Goal: Task Accomplishment & Management: Use online tool/utility

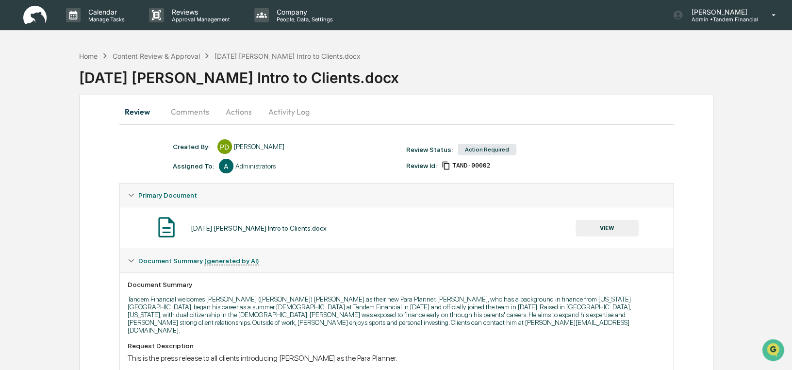
click at [613, 224] on button "VIEW" at bounding box center [606, 228] width 63 height 16
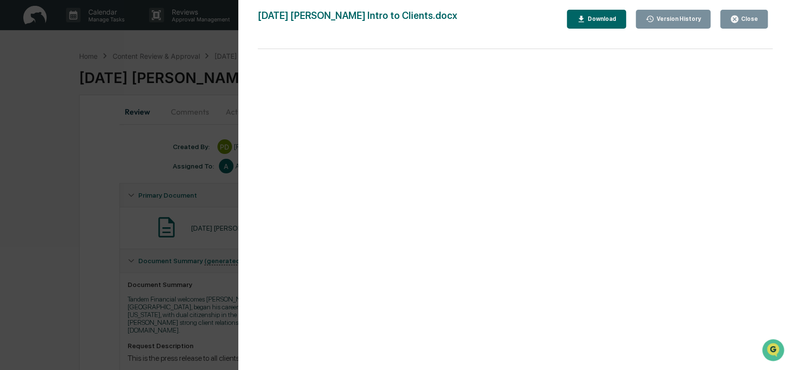
click at [742, 15] on div "Close" at bounding box center [744, 19] width 28 height 9
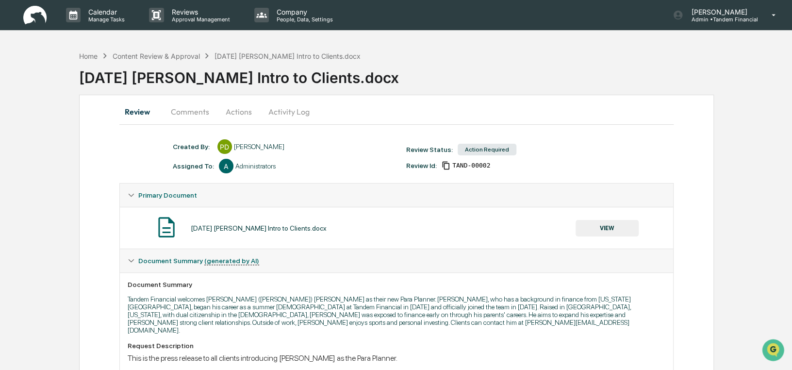
click at [239, 110] on button "Actions" at bounding box center [239, 111] width 44 height 23
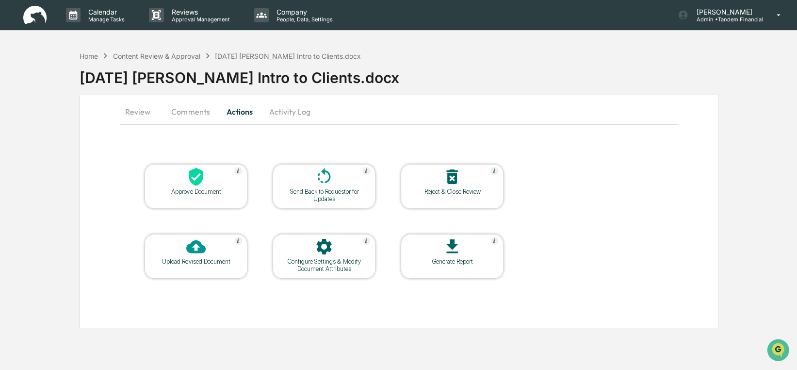
click at [198, 183] on icon at bounding box center [196, 177] width 15 height 18
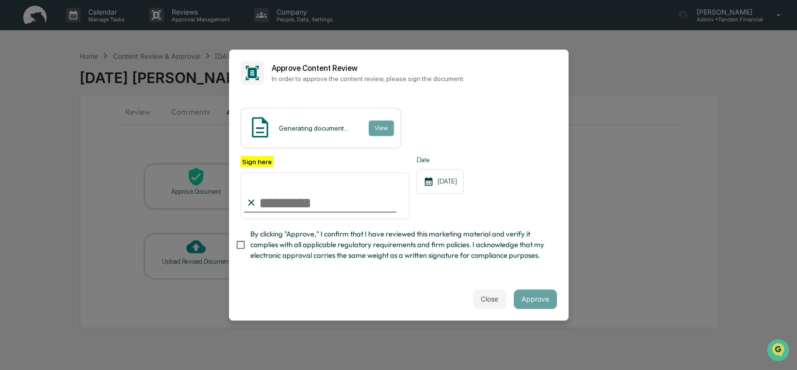
click at [277, 200] on input "Sign here" at bounding box center [325, 195] width 169 height 47
type input "**********"
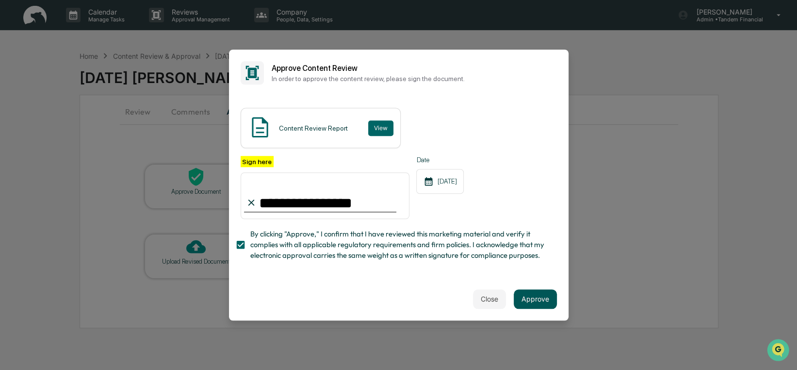
click at [533, 296] on button "Approve" at bounding box center [535, 298] width 43 height 19
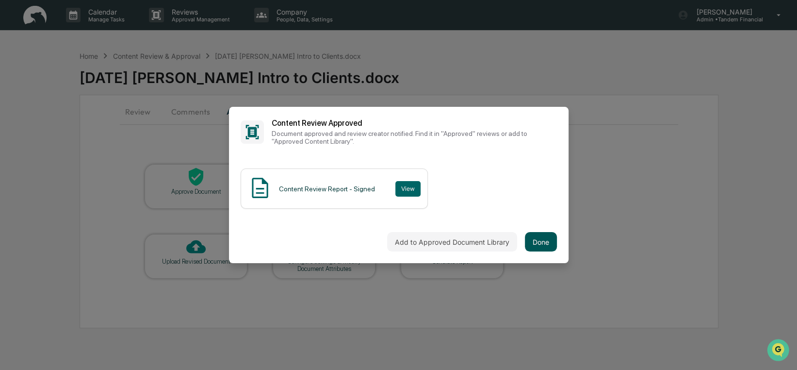
click at [538, 240] on button "Done" at bounding box center [541, 241] width 32 height 19
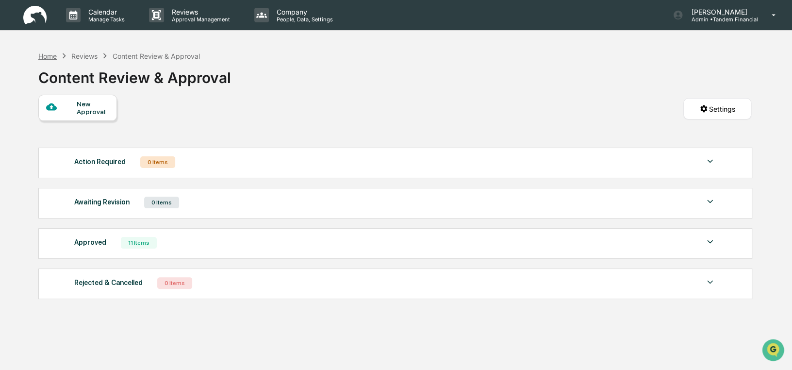
click at [54, 55] on div "Home" at bounding box center [47, 56] width 18 height 8
